Goal: Task Accomplishment & Management: Manage account settings

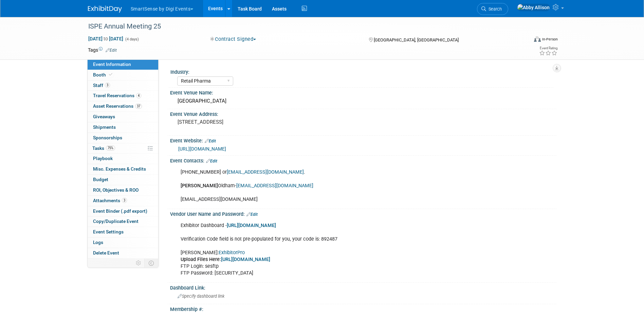
select select "Retail Pharma"
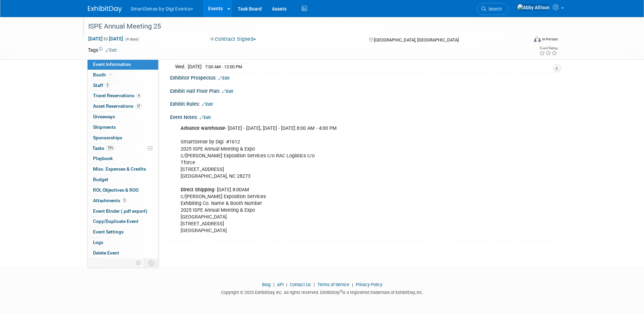
click at [518, 18] on div at bounding box center [304, 20] width 437 height 6
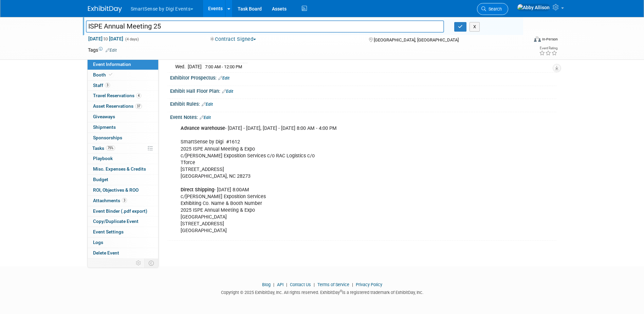
click at [502, 11] on span "Search" at bounding box center [494, 8] width 16 height 5
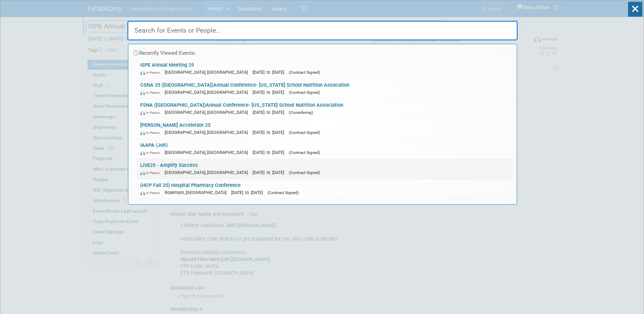
click at [151, 165] on link "LIVE25 - Amplify Success In-Person Nashville, TN Oct 21, 2025 to Oct 24, 2025 (…" at bounding box center [325, 169] width 377 height 20
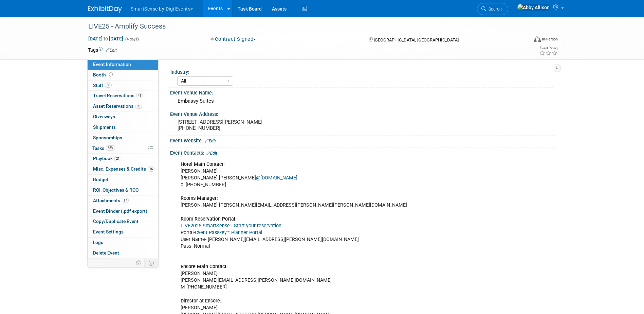
select select "All"
click at [217, 154] on link "Edit" at bounding box center [211, 153] width 11 height 5
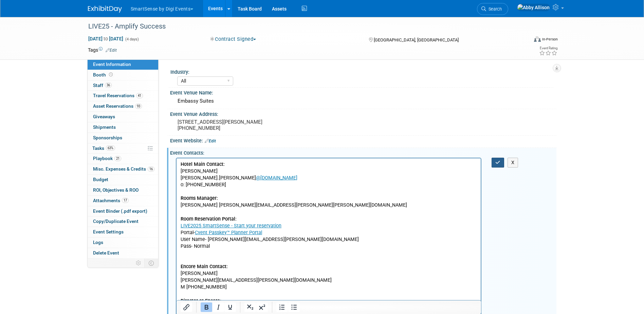
click at [496, 162] on icon "button" at bounding box center [498, 162] width 5 height 5
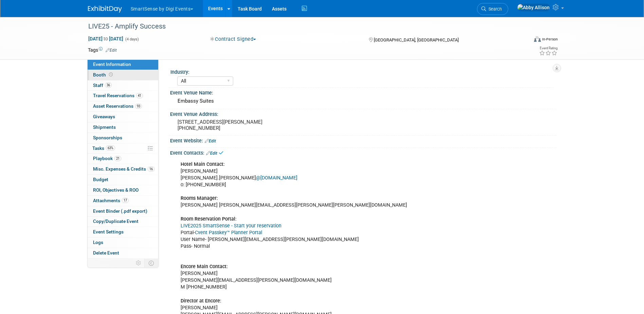
click at [99, 75] on span "Booth" at bounding box center [103, 74] width 21 height 5
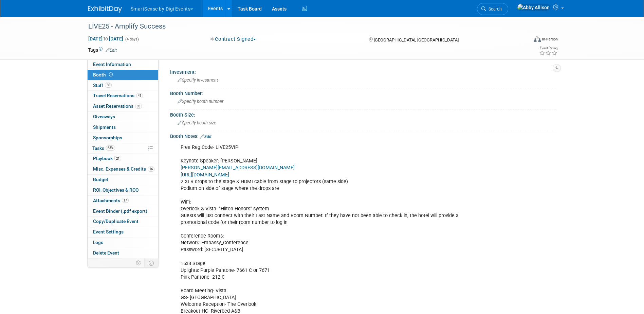
click at [209, 135] on link "Edit" at bounding box center [205, 136] width 11 height 5
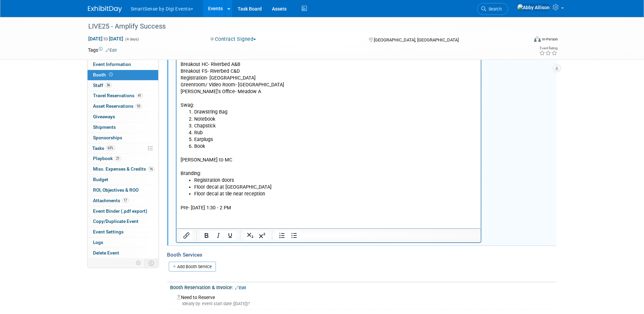
scroll to position [272, 0]
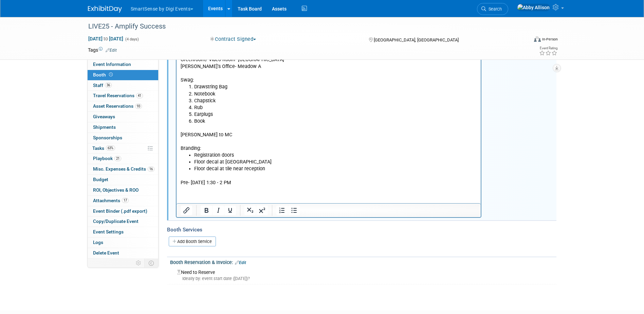
click at [292, 169] on li "Floor decal at tile near reception" at bounding box center [335, 169] width 283 height 7
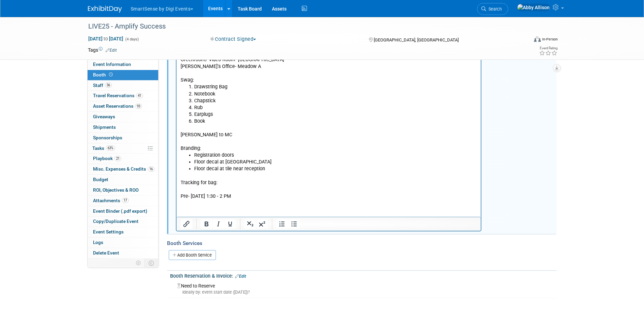
click at [226, 185] on p "Tracking for bag:" at bounding box center [328, 183] width 297 height 7
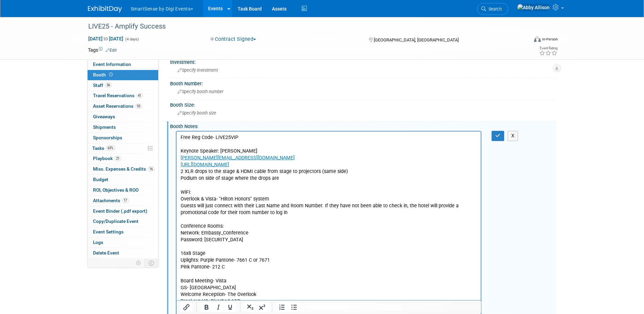
scroll to position [0, 0]
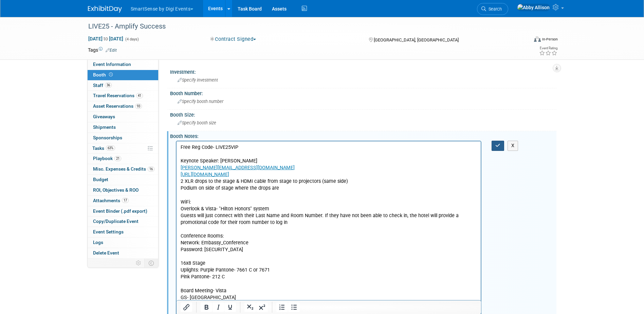
click at [499, 148] on button "button" at bounding box center [498, 146] width 13 height 10
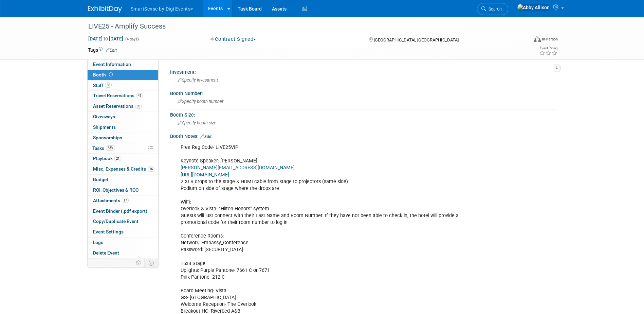
click at [211, 140] on div "Free Reg Code- LIVE25VIP Keynote Speaker: [PERSON_NAME][EMAIL_ADDRESS][DOMAIN_N…" at bounding box center [363, 140] width 378 height 3
click at [211, 138] on link "Edit" at bounding box center [205, 136] width 11 height 5
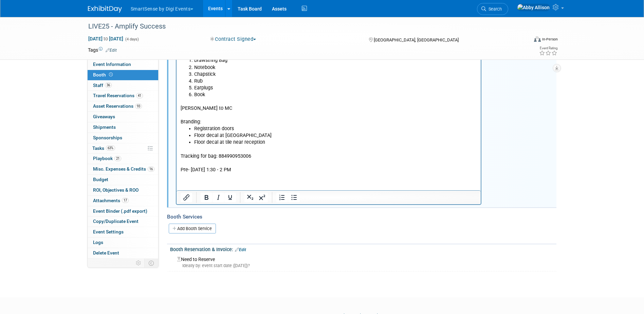
scroll to position [306, 0]
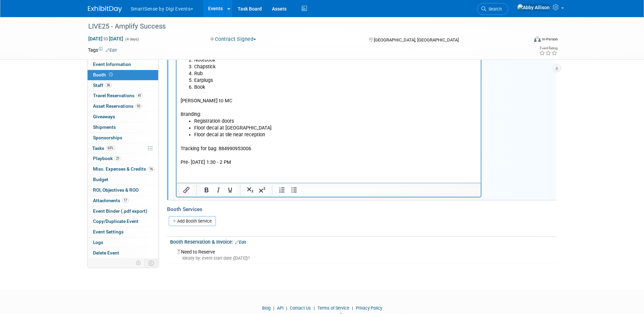
click at [263, 151] on p "Tracking for bag: 884990953006 Pre- [DATE] 1:30 - 2 PM" at bounding box center [328, 152] width 297 height 27
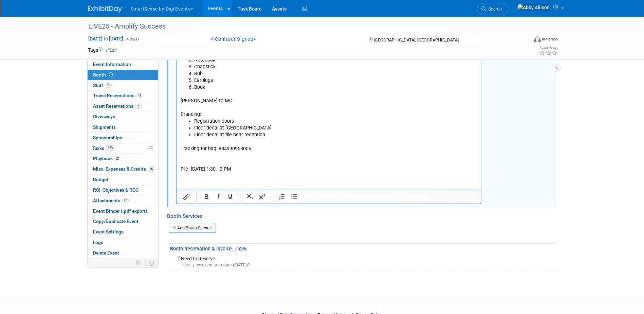
click at [221, 156] on p "Pre- [DATE] 1:30 - 2 PM" at bounding box center [328, 162] width 297 height 20
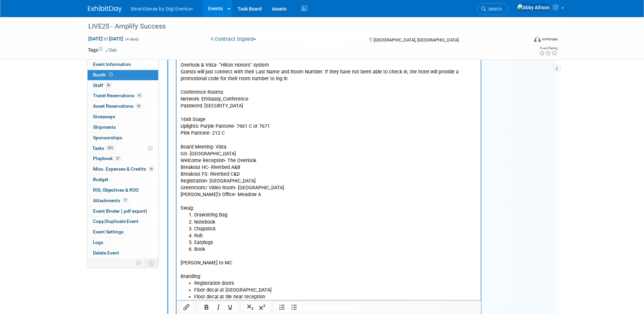
scroll to position [0, 0]
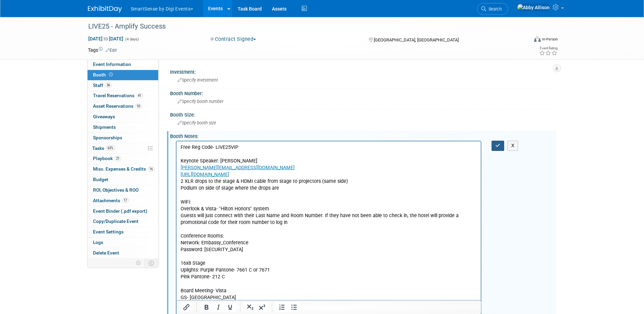
click at [498, 147] on icon "button" at bounding box center [498, 145] width 5 height 5
